Goal: Task Accomplishment & Management: Complete application form

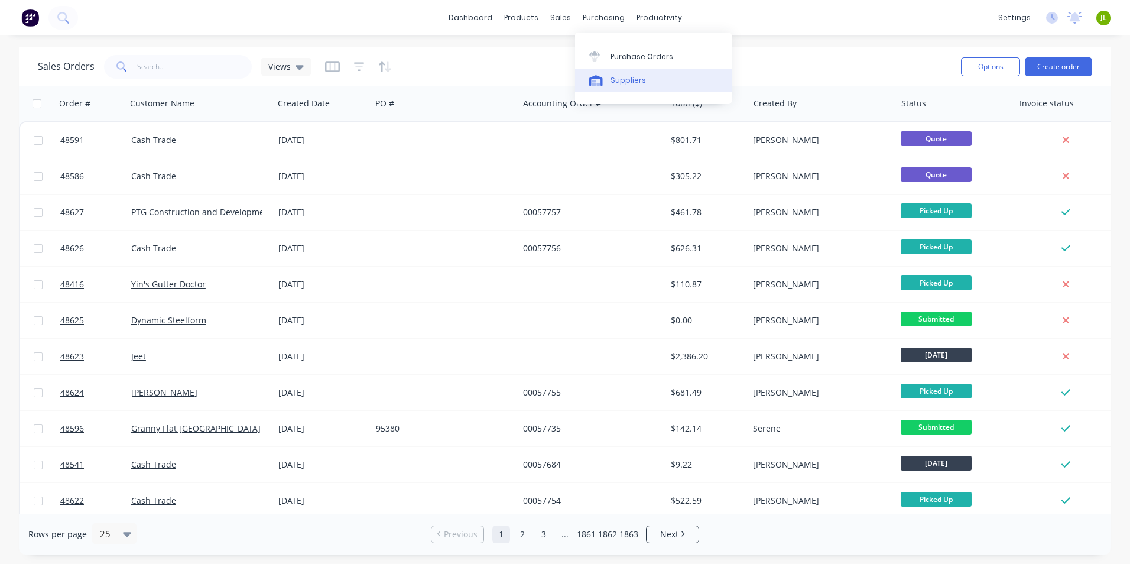
click at [623, 87] on link "Suppliers" at bounding box center [653, 81] width 157 height 24
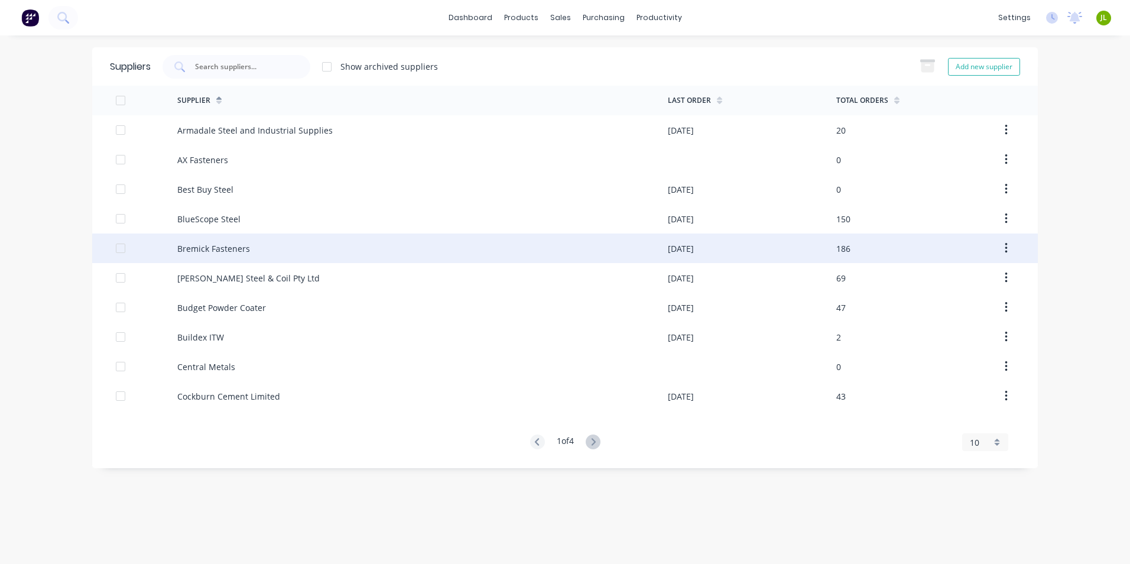
click at [418, 257] on div "Bremick Fasteners" at bounding box center [422, 248] width 490 height 30
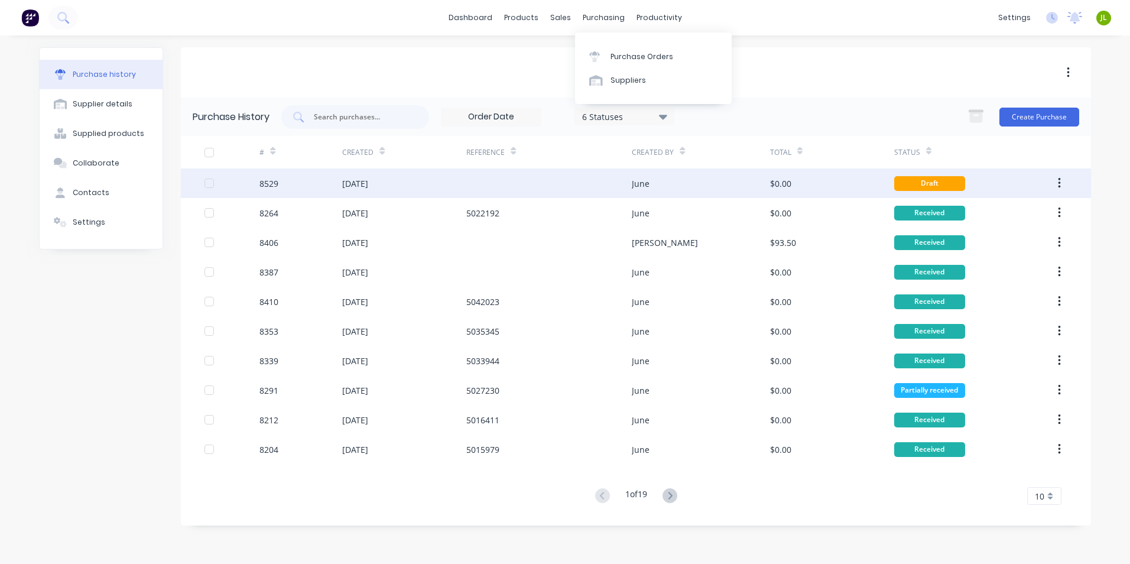
click at [691, 178] on div "June" at bounding box center [701, 183] width 138 height 30
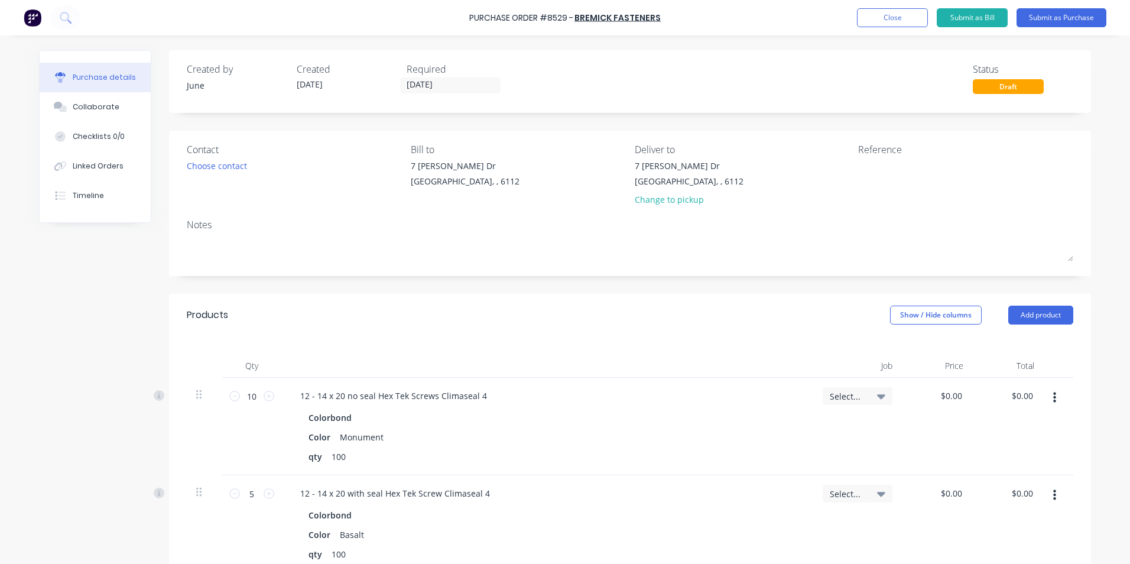
click at [404, 325] on div "Products Show / Hide columns Add product" at bounding box center [630, 315] width 922 height 43
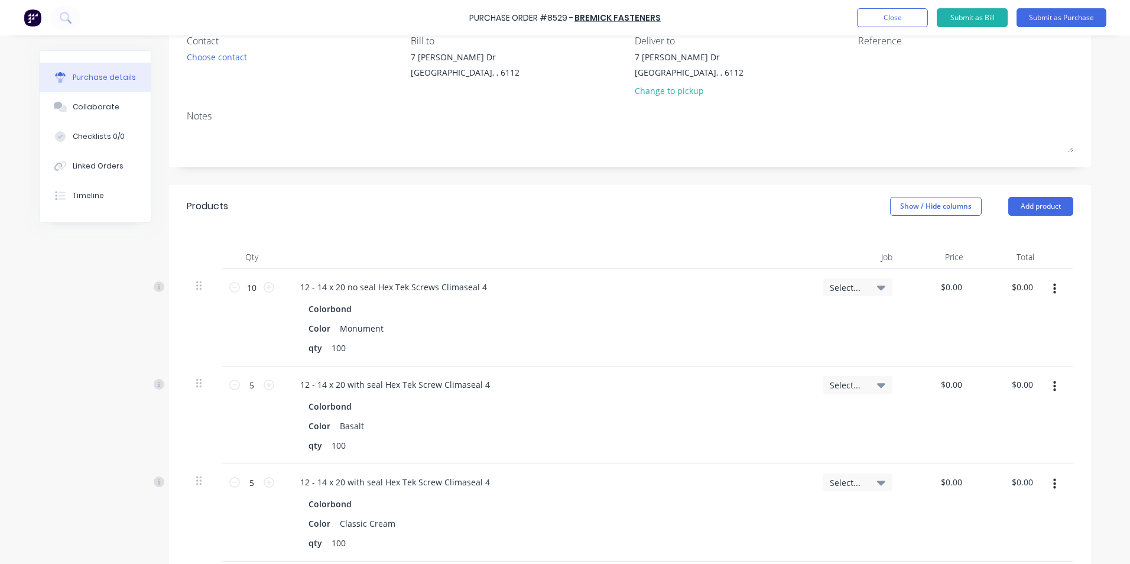
scroll to position [118, 0]
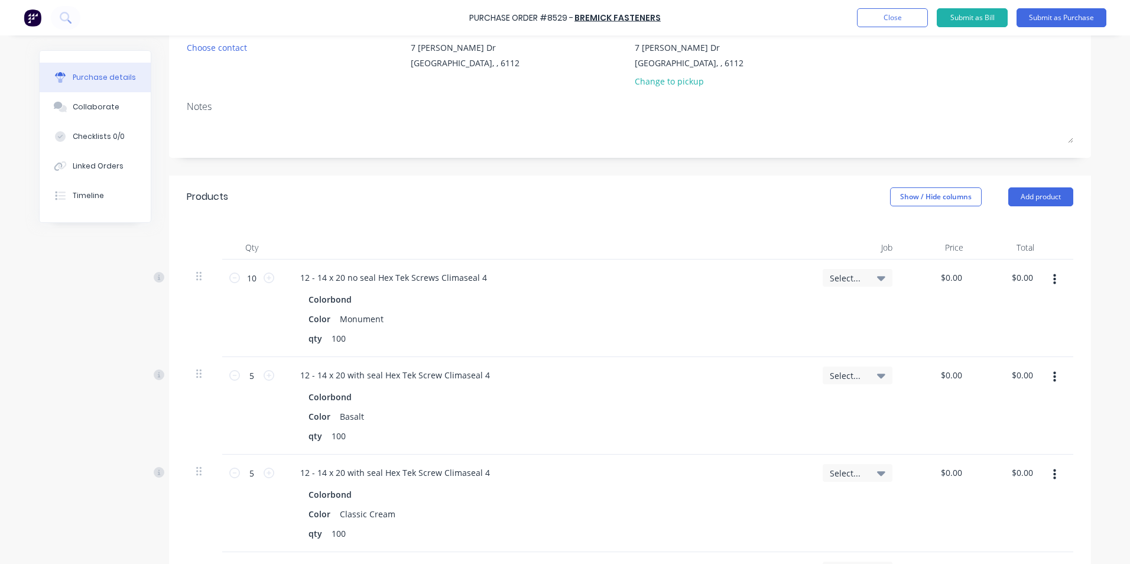
click at [531, 242] on div at bounding box center [547, 248] width 532 height 24
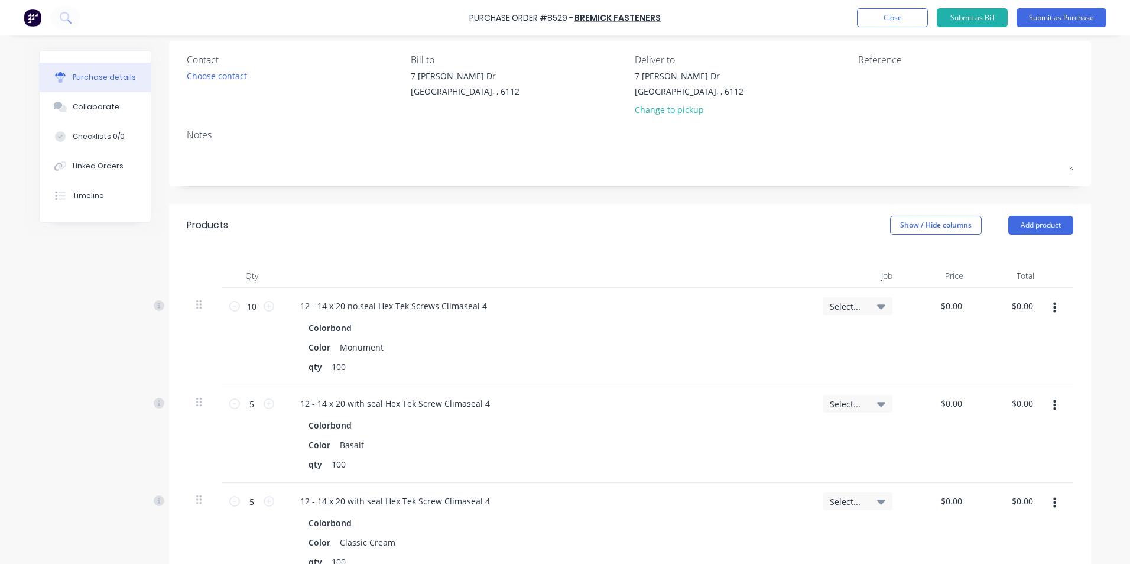
scroll to position [0, 0]
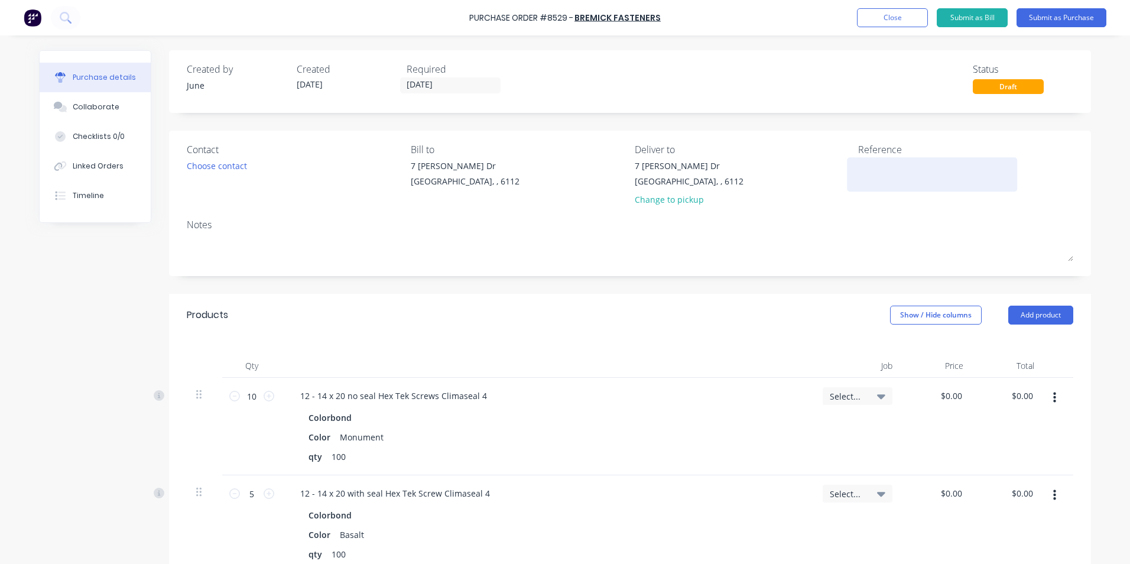
click at [874, 174] on textarea at bounding box center [932, 173] width 148 height 27
type textarea "5"
type textarea "x"
type textarea "50"
type textarea "x"
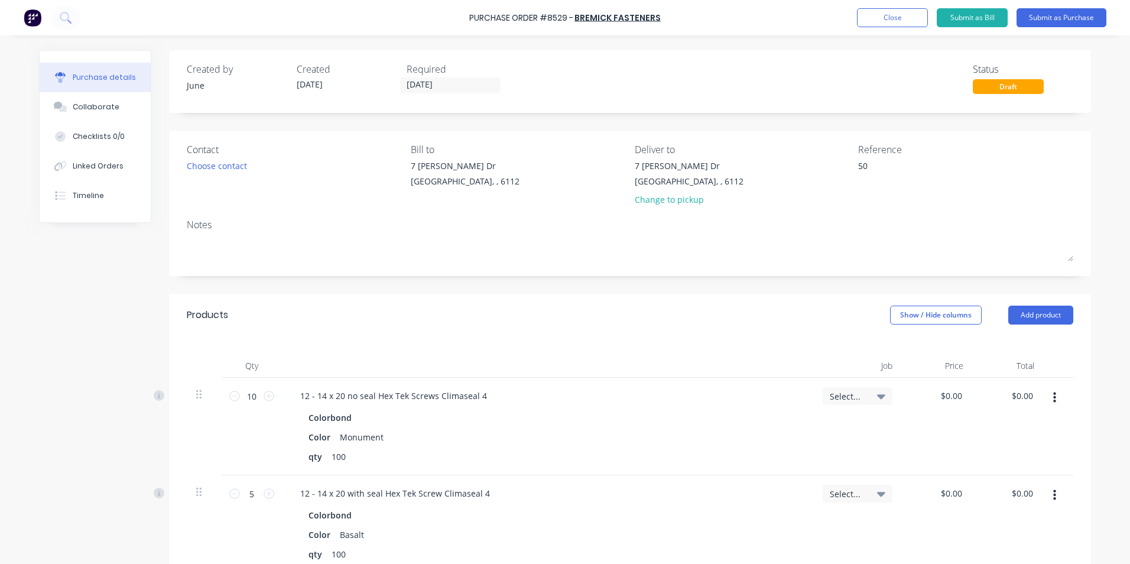
type textarea "505"
type textarea "x"
type textarea "5058"
type textarea "x"
type textarea "50584"
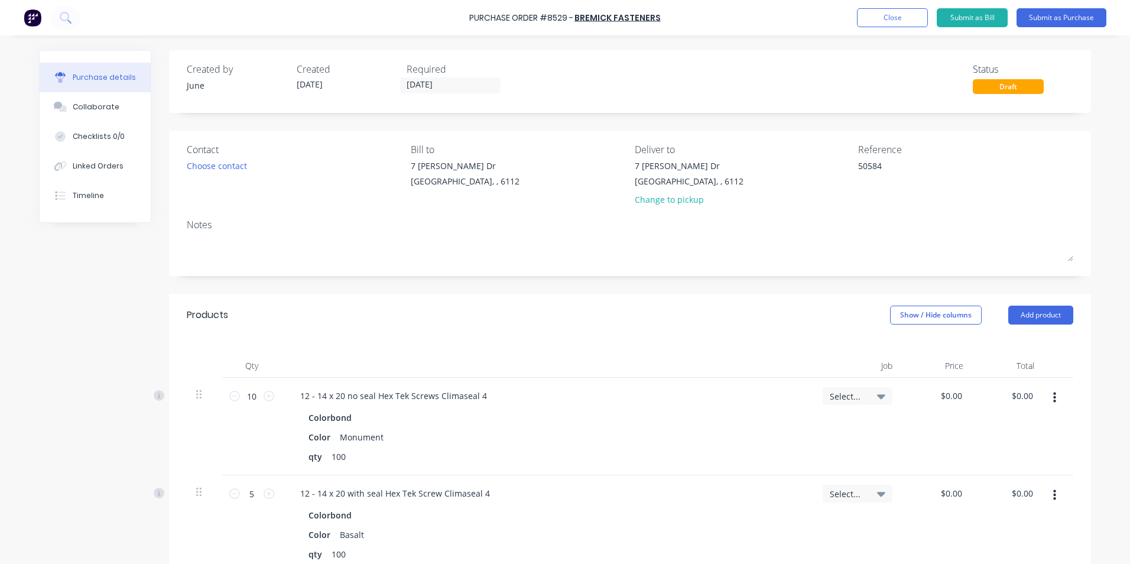
type textarea "x"
type textarea "505849"
type textarea "x"
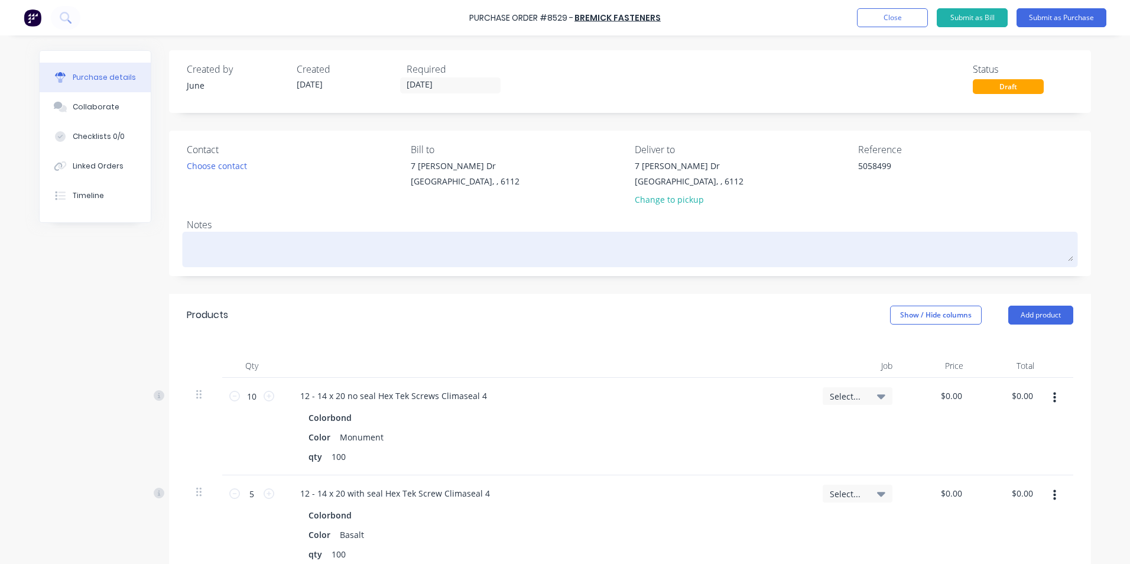
type textarea "5058499"
type textarea "x"
type textarea "5058499"
click at [1006, 235] on div at bounding box center [630, 250] width 886 height 30
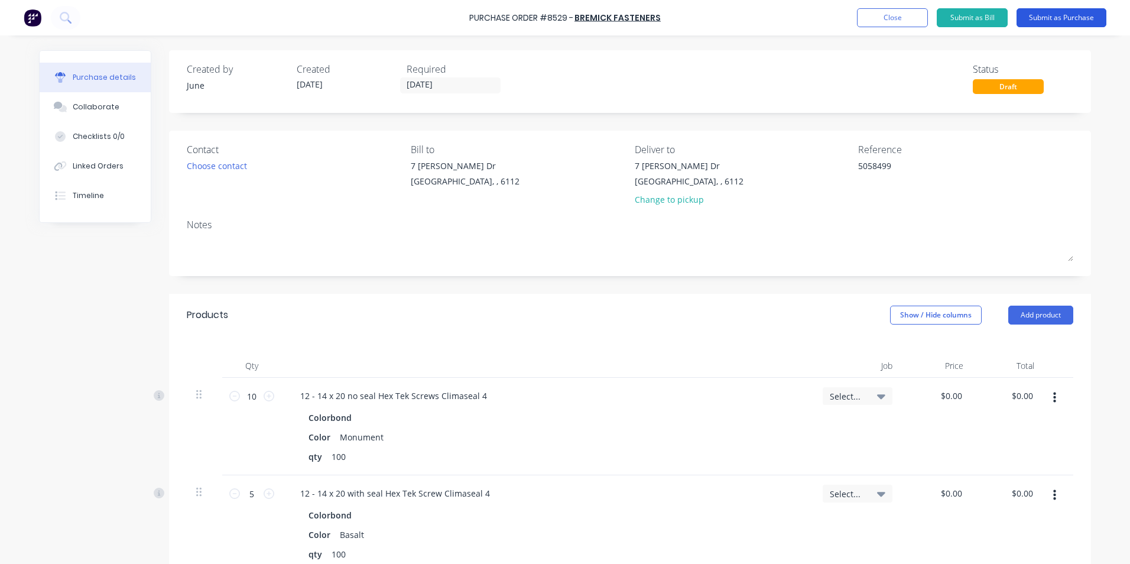
click at [1088, 12] on button "Submit as Purchase" at bounding box center [1061, 17] width 90 height 19
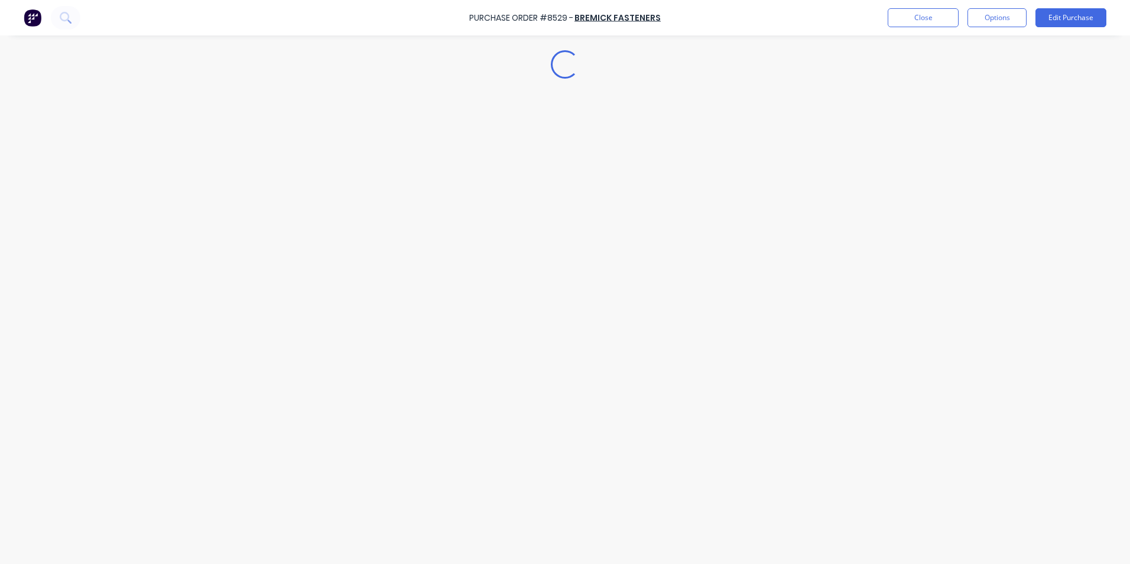
type textarea "x"
